Goal: Navigation & Orientation: Find specific page/section

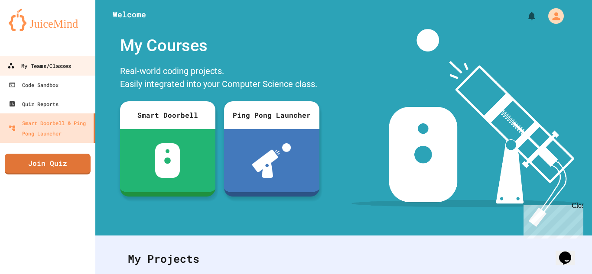
click at [16, 72] on link "My Teams/Classes" at bounding box center [48, 66] width 98 height 20
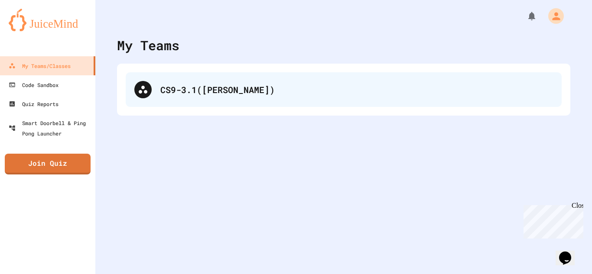
click at [422, 94] on div "CS9-3.1([PERSON_NAME])" at bounding box center [356, 89] width 393 height 13
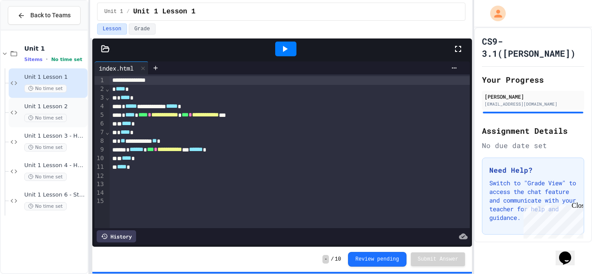
click at [49, 113] on div "Unit 1 Lesson 2 No time set" at bounding box center [55, 112] width 62 height 19
